Goal: Obtain resource: Download file/media

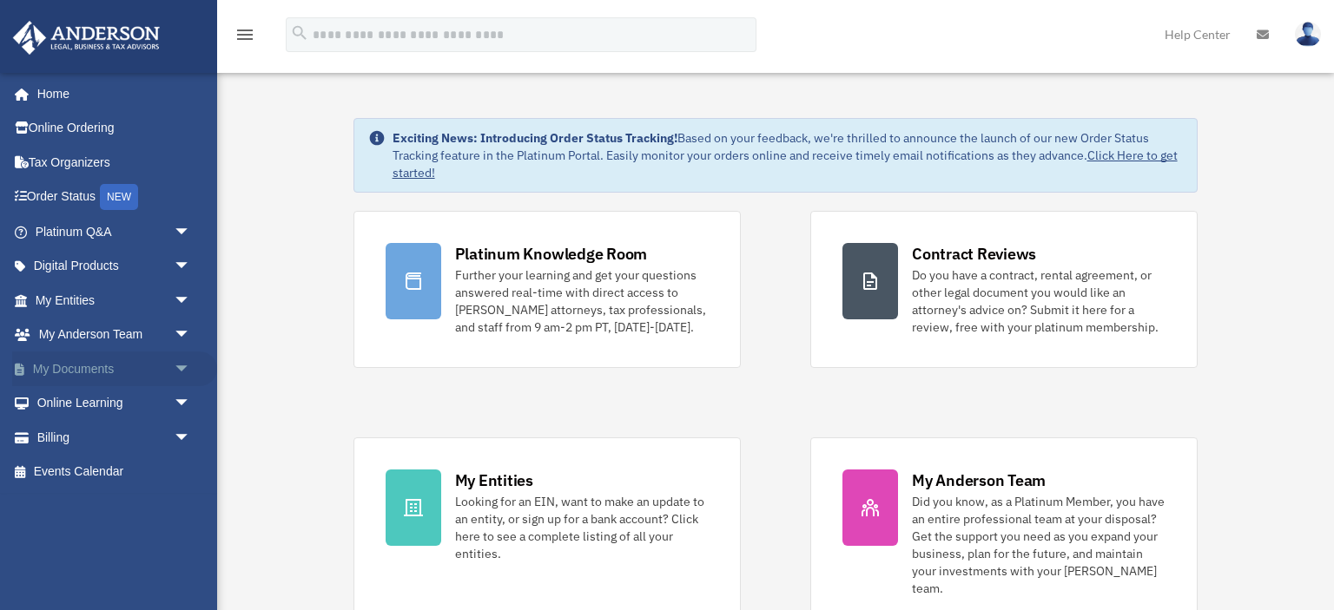
click at [70, 366] on link "My Documents arrow_drop_down" at bounding box center [114, 369] width 205 height 35
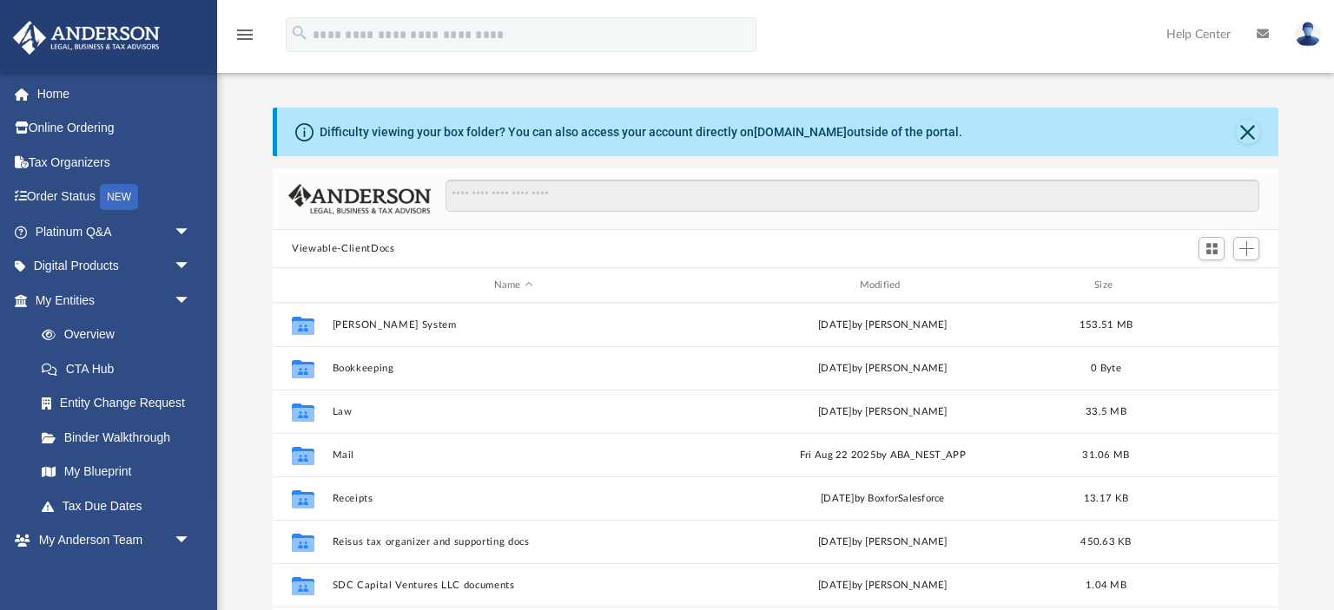
scroll to position [394, 1004]
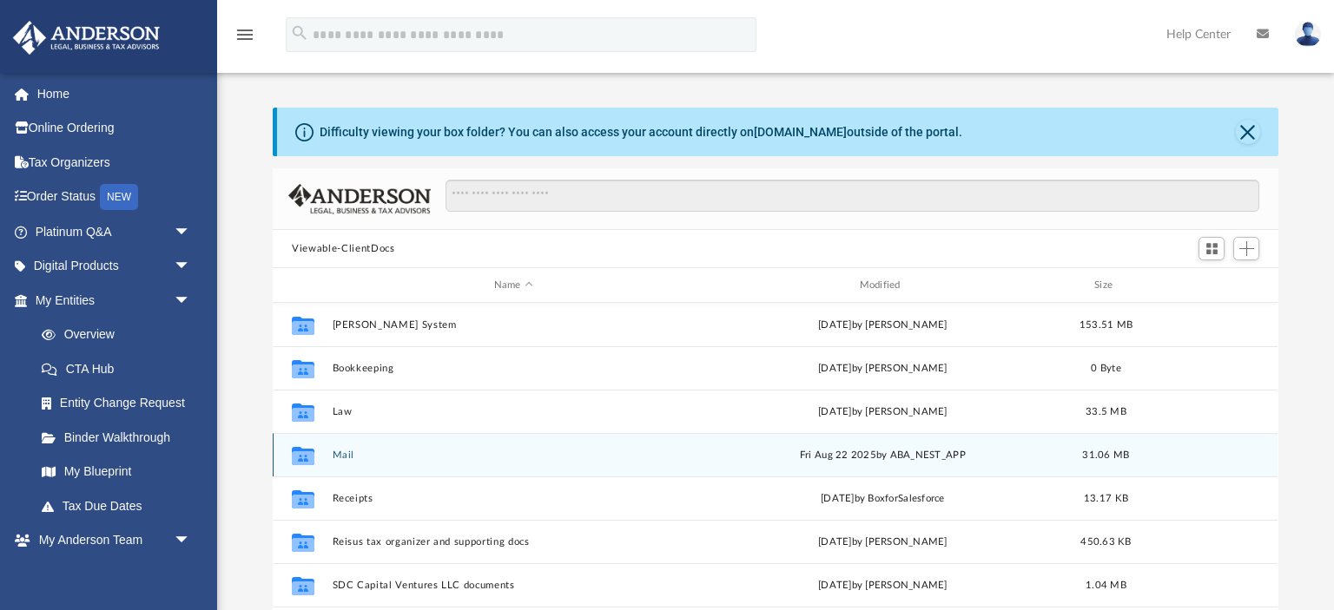
click at [352, 452] on button "Mail" at bounding box center [514, 455] width 362 height 11
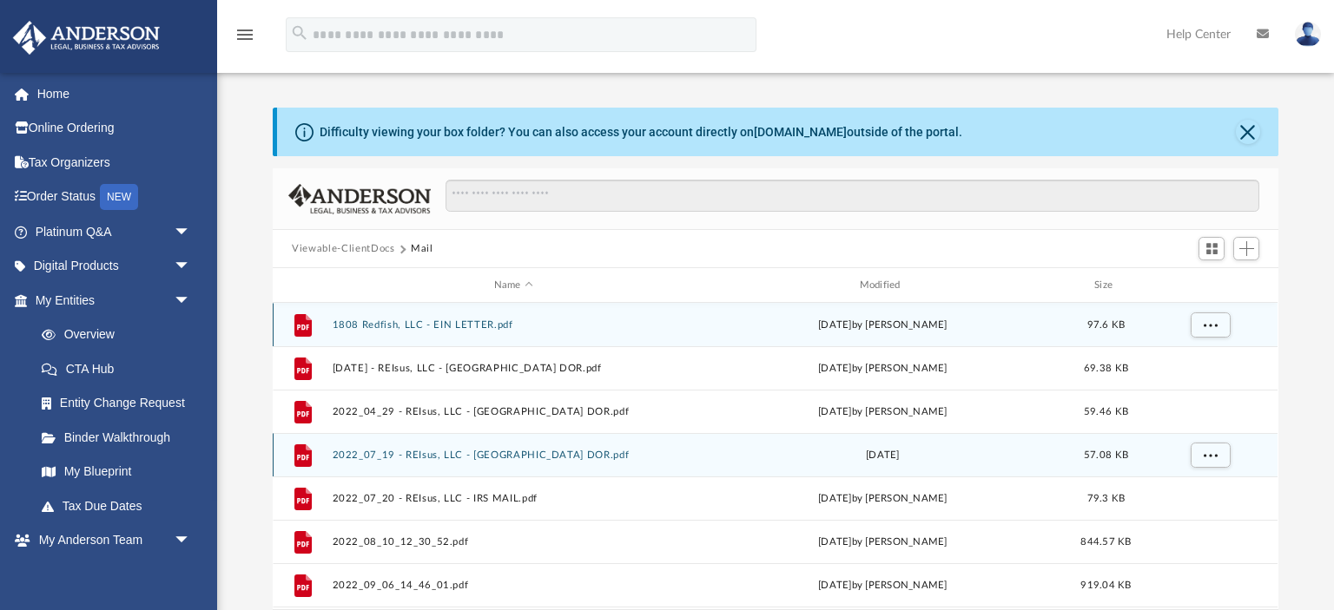
scroll to position [341, 1004]
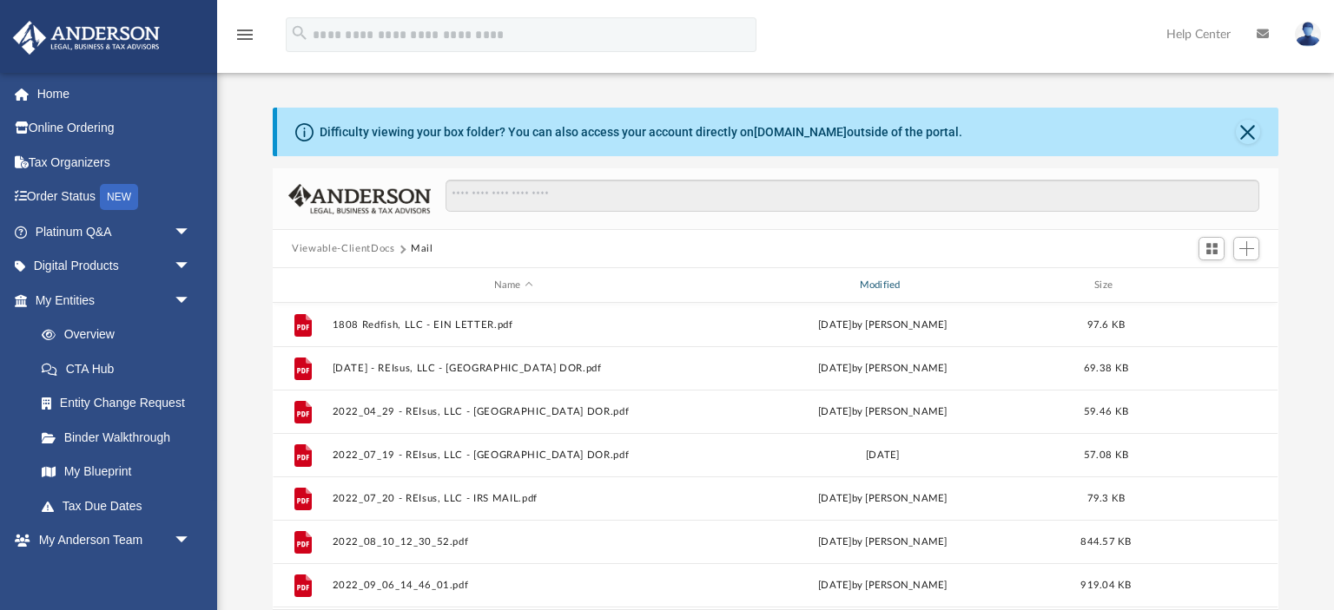
click at [887, 283] on div "Modified" at bounding box center [883, 286] width 362 height 16
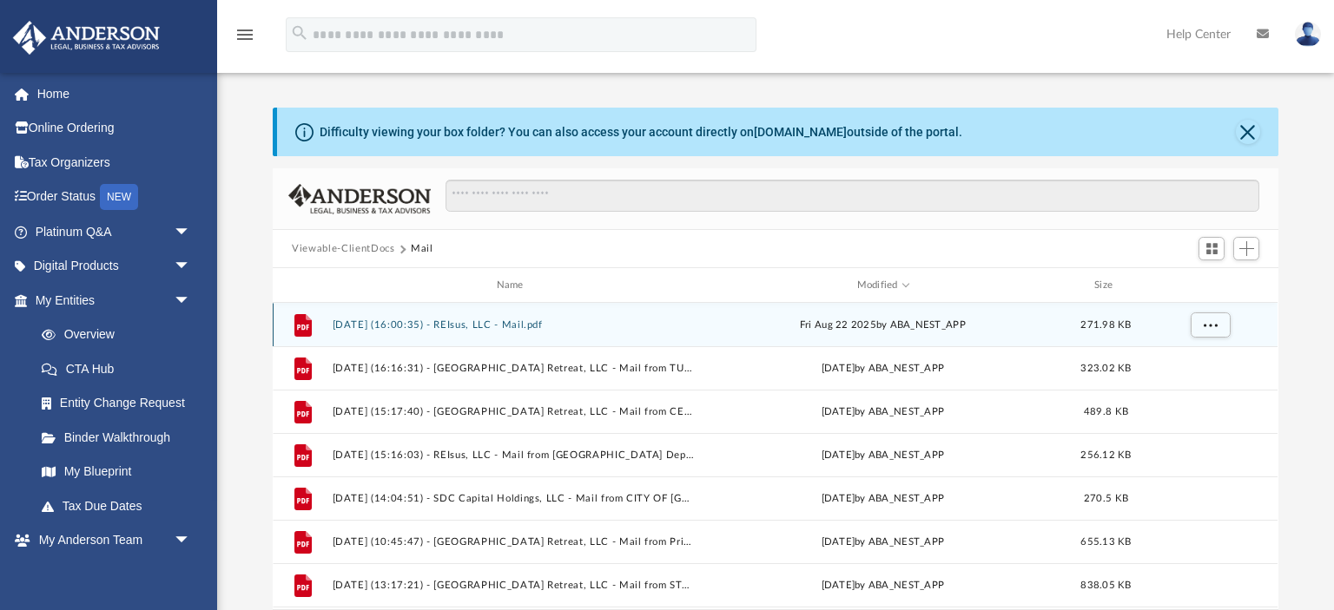
click at [377, 321] on button "[DATE] (16:00:35) - REIsus, LLC - Mail.pdf" at bounding box center [514, 325] width 362 height 11
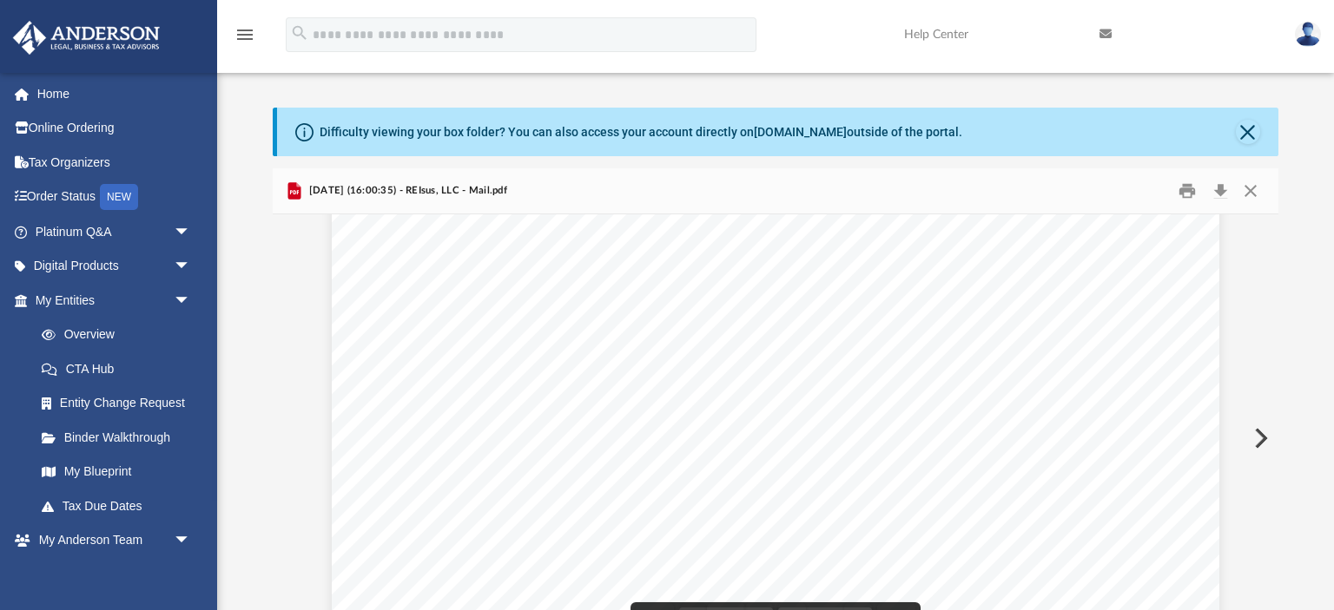
scroll to position [0, 0]
click at [1256, 189] on button "Close" at bounding box center [1250, 191] width 31 height 27
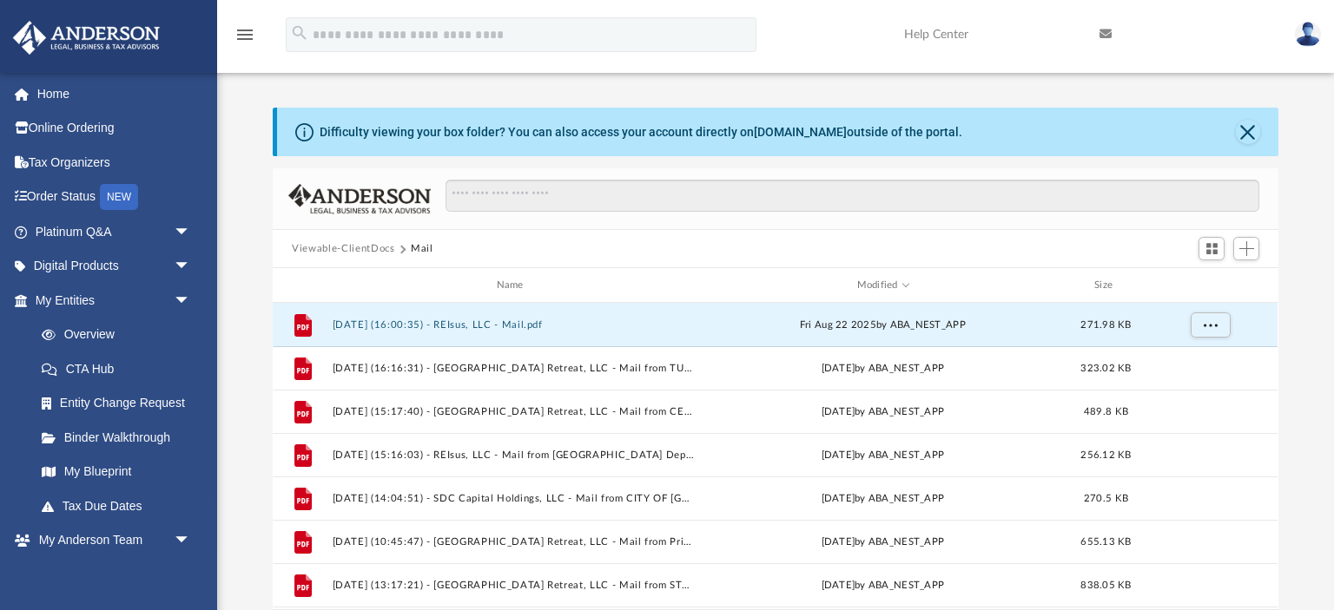
click at [313, 249] on button "Viewable-ClientDocs" at bounding box center [343, 249] width 102 height 16
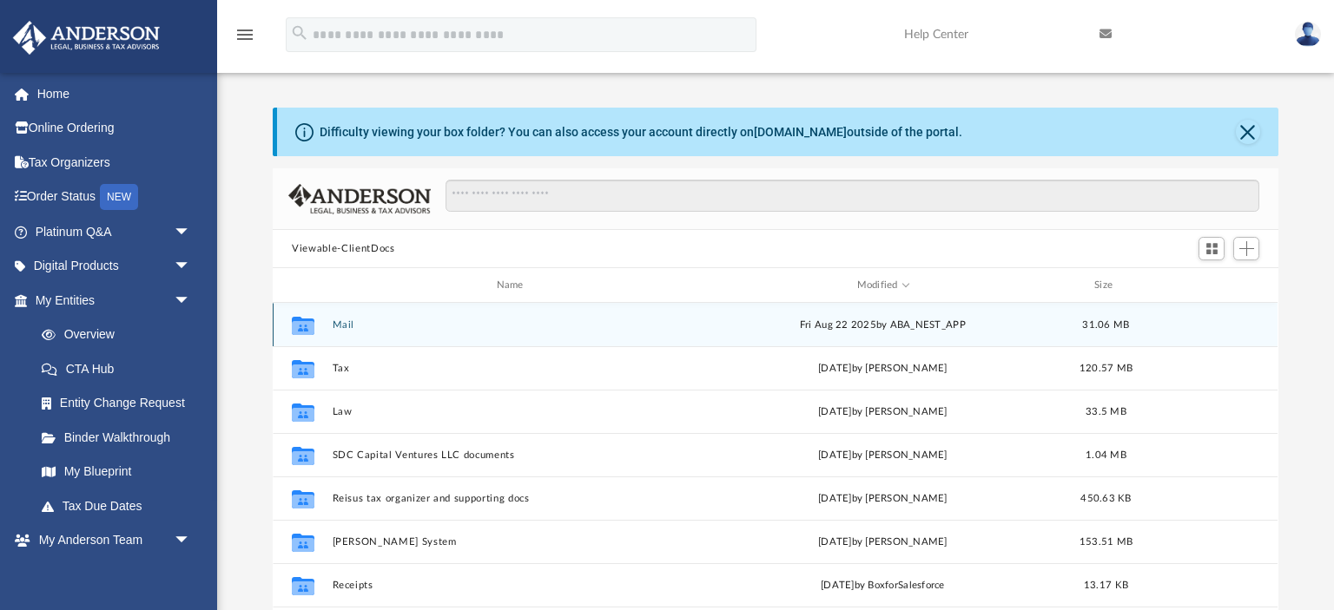
scroll to position [394, 1004]
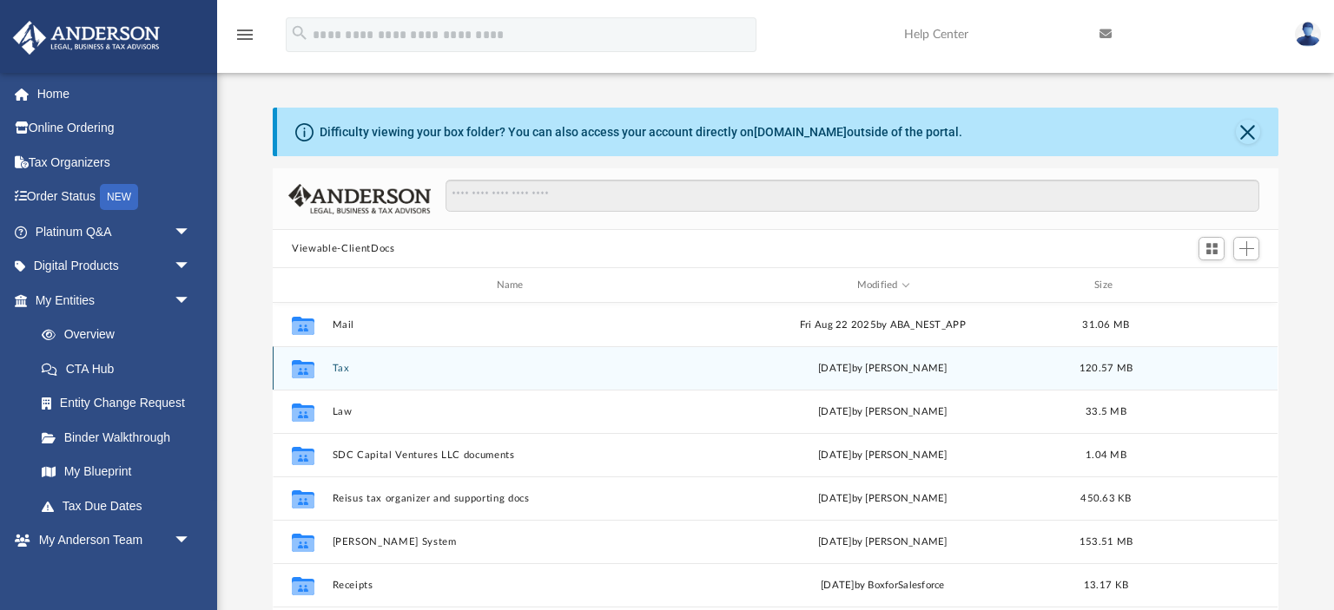
click at [344, 367] on button "Tax" at bounding box center [514, 368] width 362 height 11
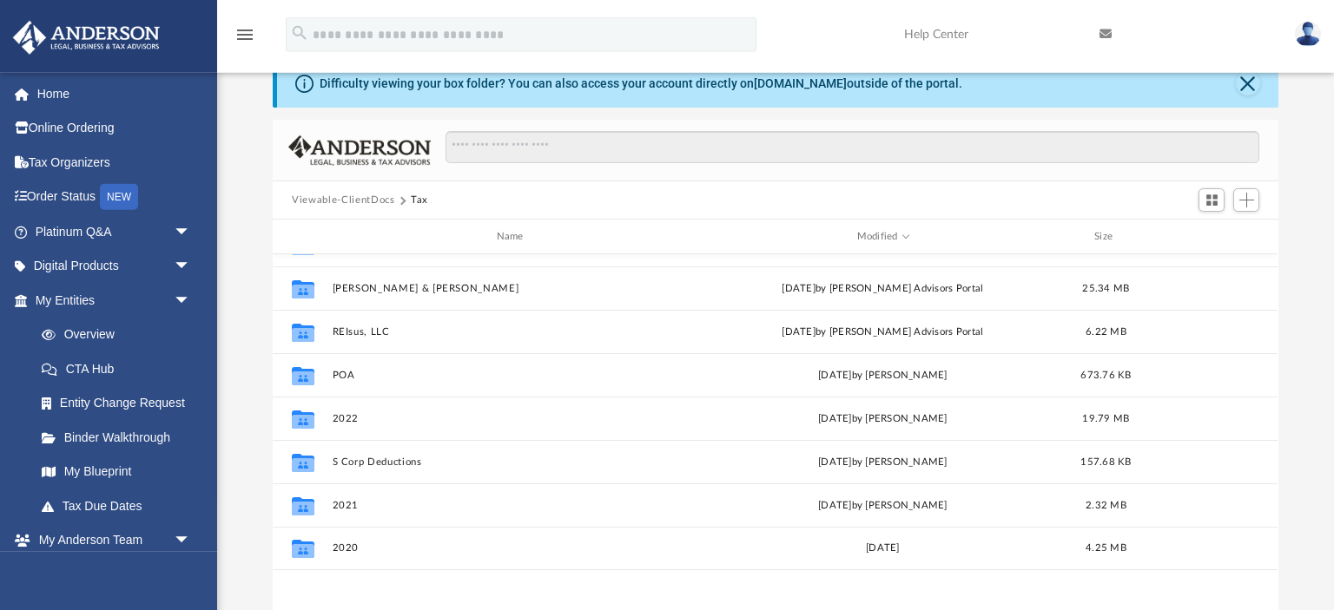
scroll to position [0, 0]
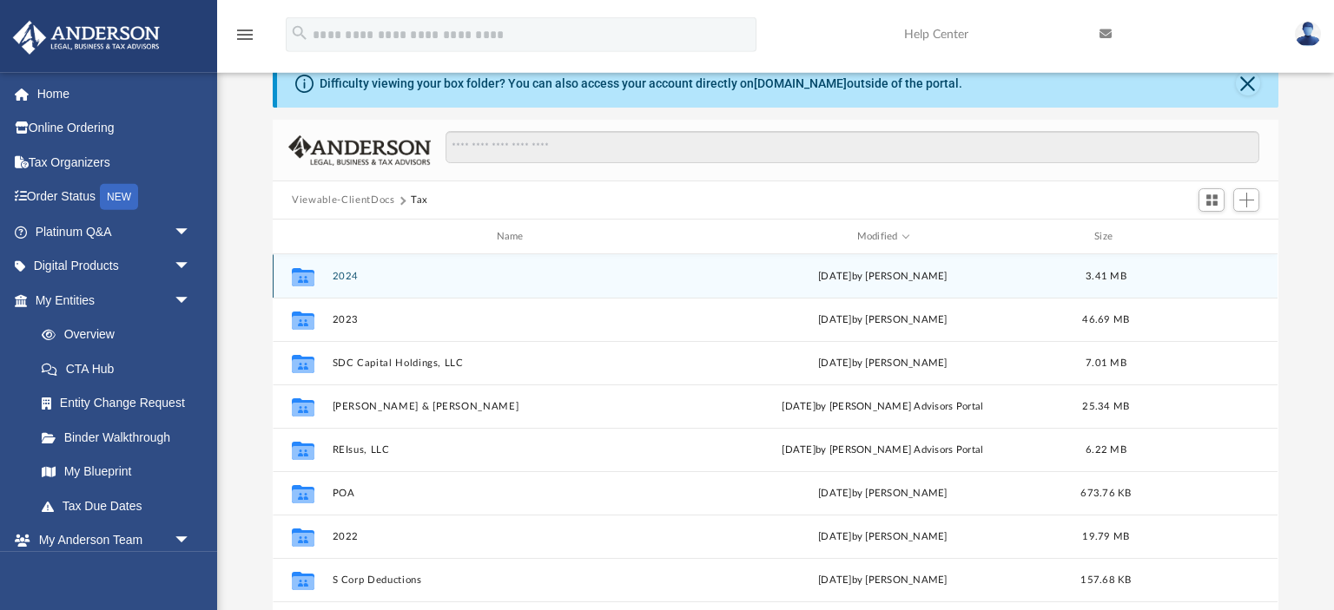
click at [350, 274] on button "2024" at bounding box center [514, 276] width 362 height 11
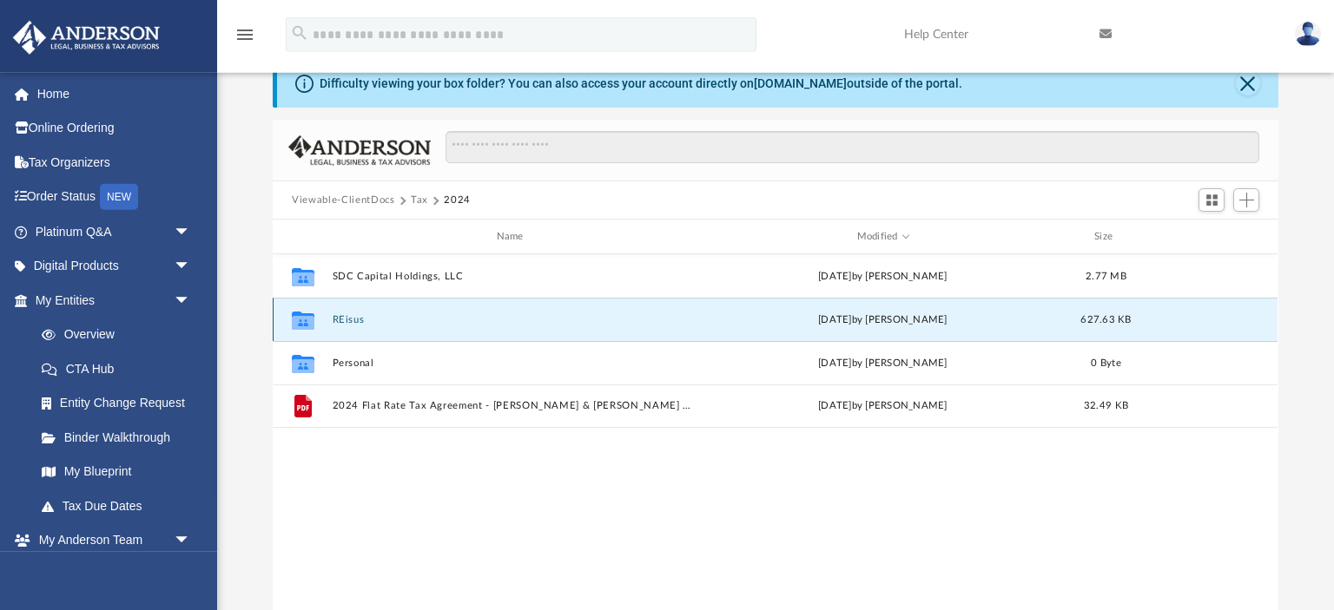
click at [346, 320] on button "REisus" at bounding box center [514, 319] width 362 height 11
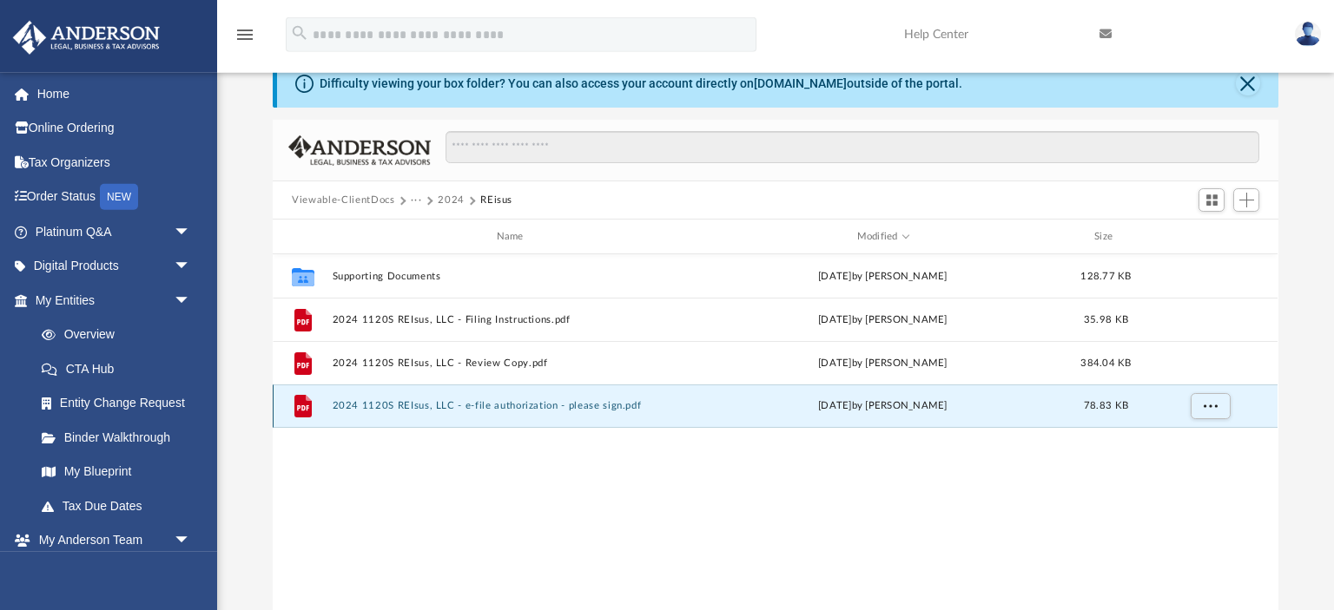
click at [380, 407] on button "2024 1120S REIsus, LLC - e-file authorization - please sign.pdf" at bounding box center [514, 405] width 362 height 11
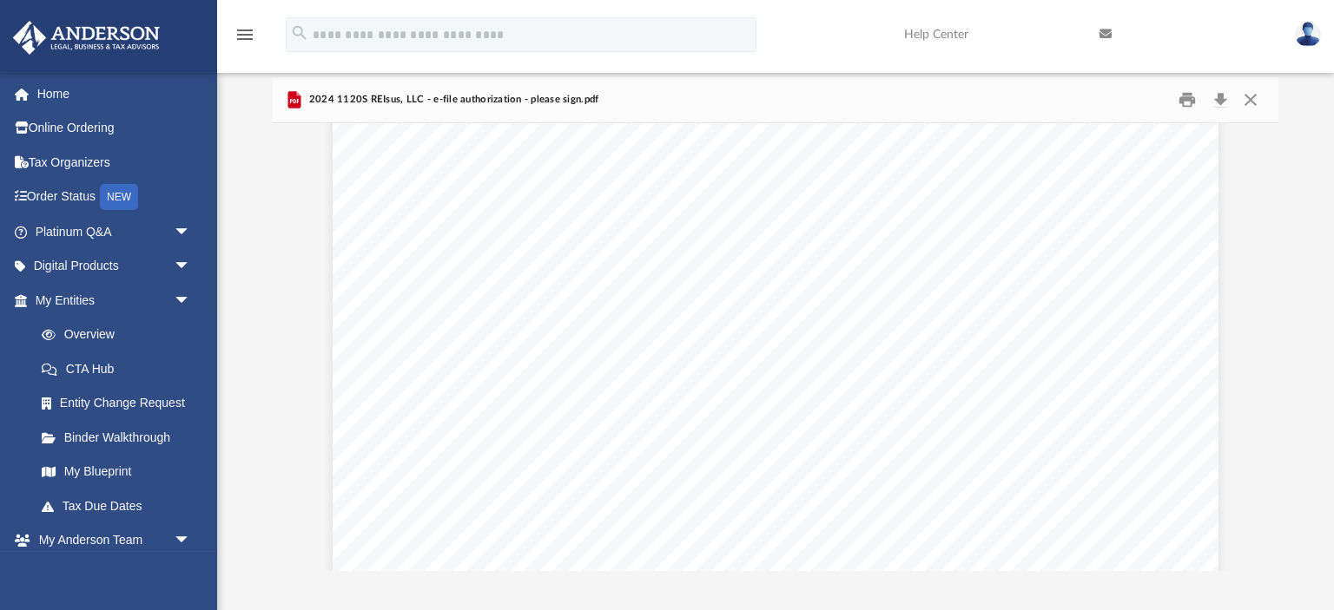
scroll to position [459, 0]
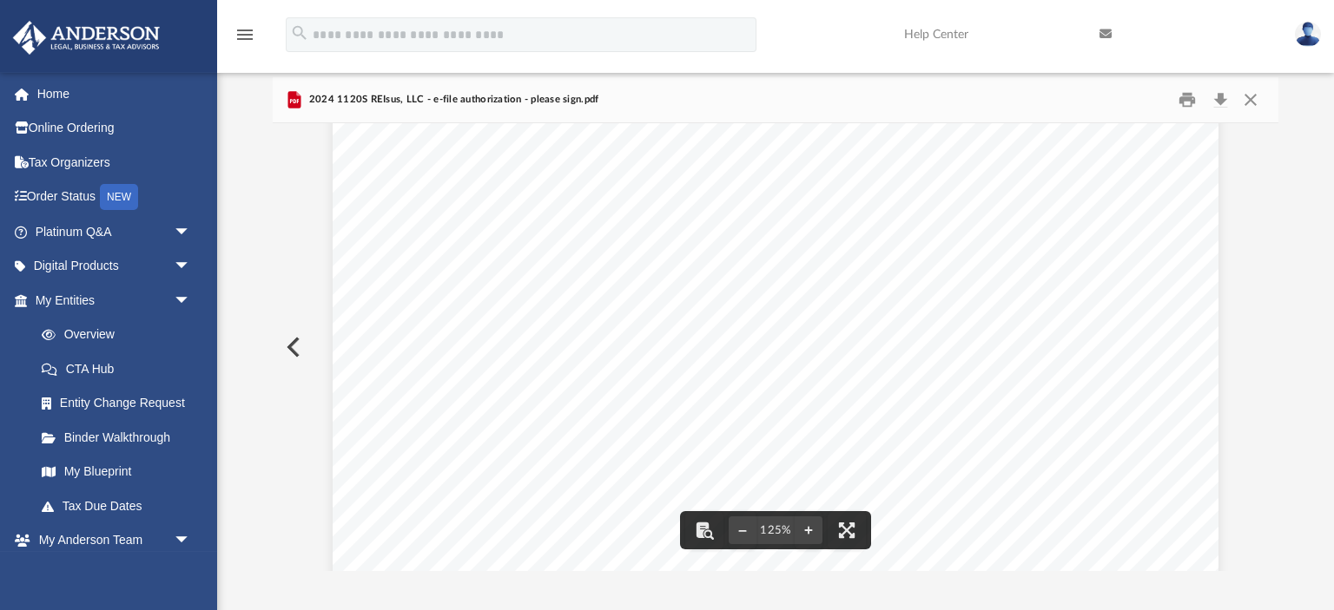
click at [520, 363] on div "For calendar year [DATE], or tax year beginning , 2024, ending , 20 410211 [DAT…" at bounding box center [776, 250] width 886 height 1146
click at [1253, 99] on button "Close" at bounding box center [1250, 100] width 31 height 27
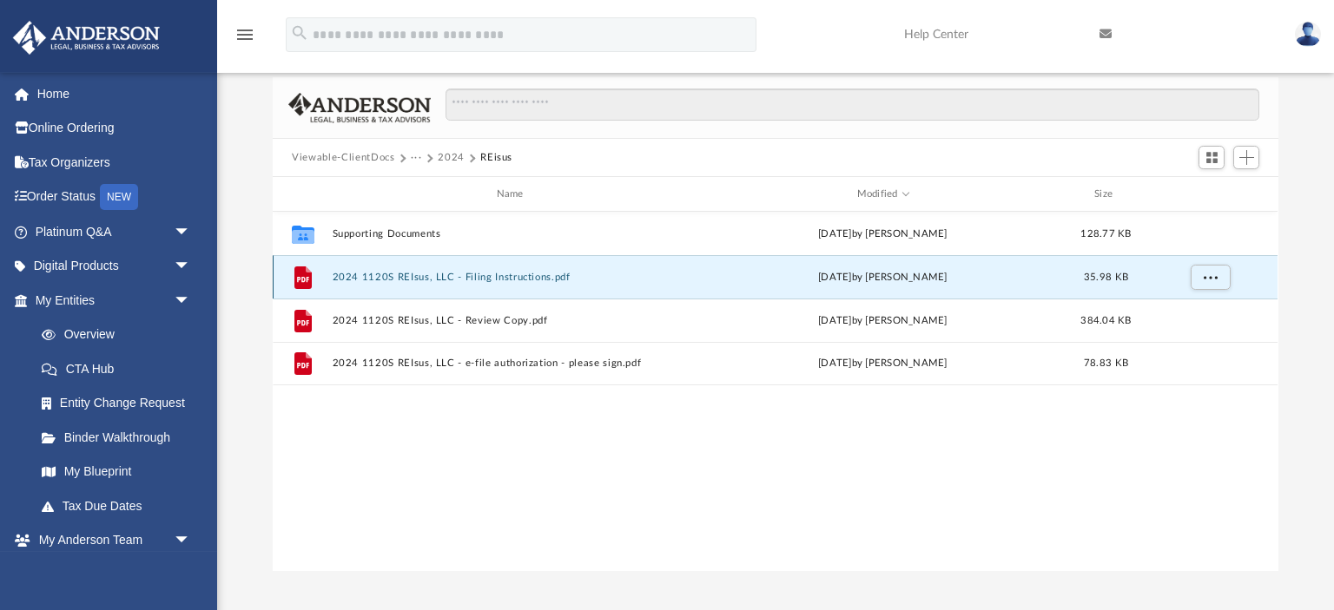
click at [366, 273] on button "2024 1120S REIsus, LLC - Filing Instructions.pdf" at bounding box center [514, 277] width 362 height 11
